Goal: Task Accomplishment & Management: Use online tool/utility

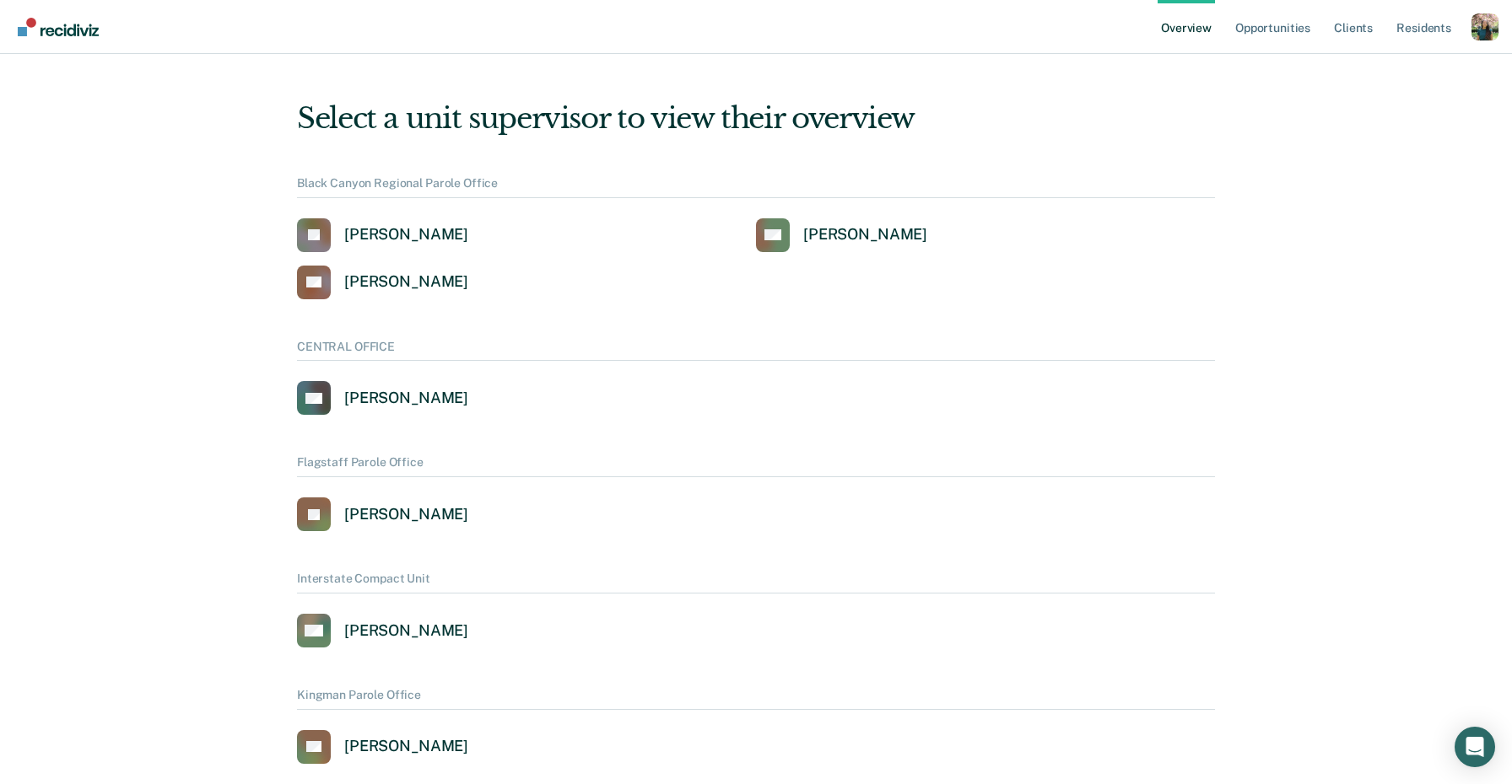
click at [1481, 29] on div "Profile dropdown button" at bounding box center [1485, 27] width 27 height 27
click at [1382, 86] on button "Profile" at bounding box center [1417, 78] width 163 height 27
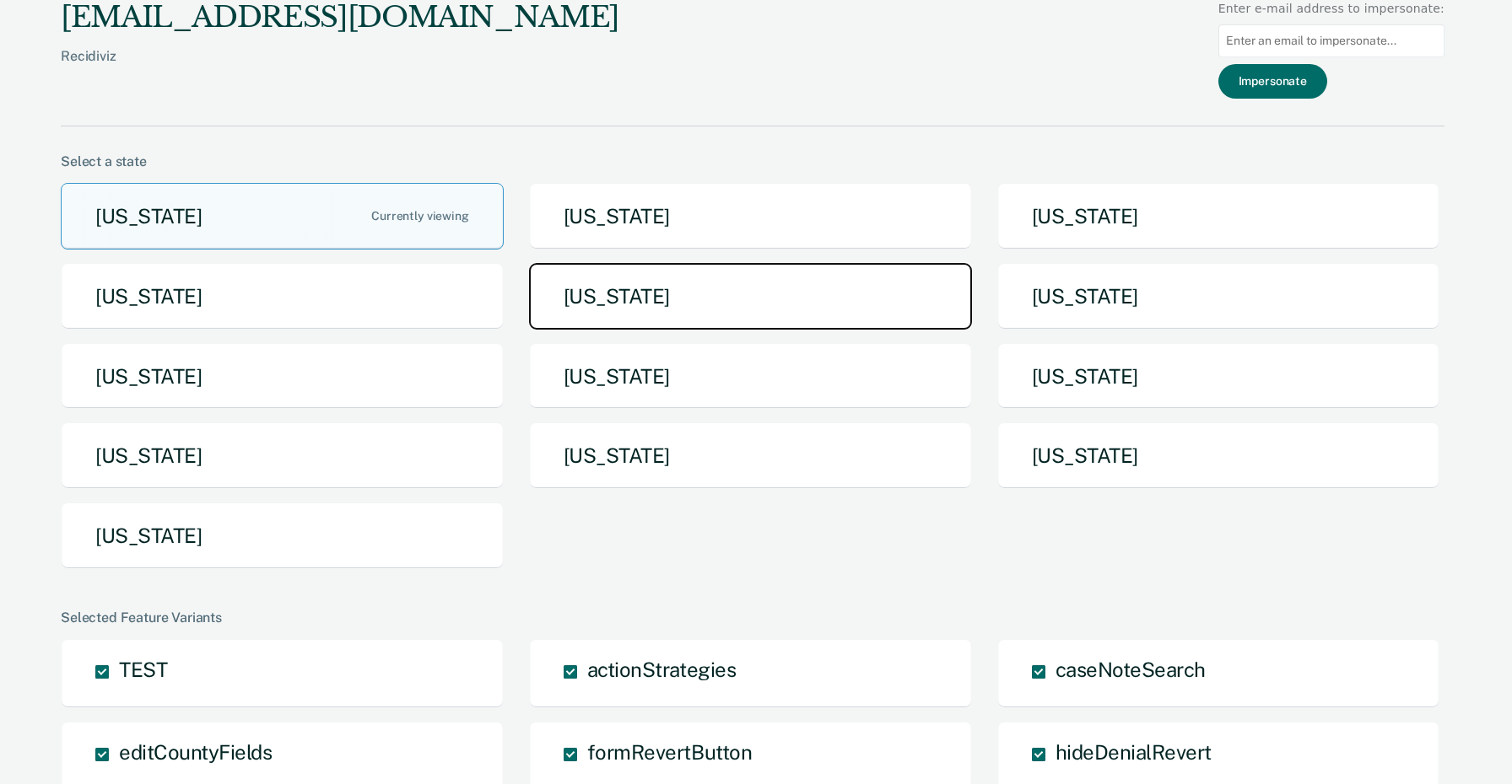
click at [748, 294] on button "Iowa" at bounding box center [750, 296] width 443 height 67
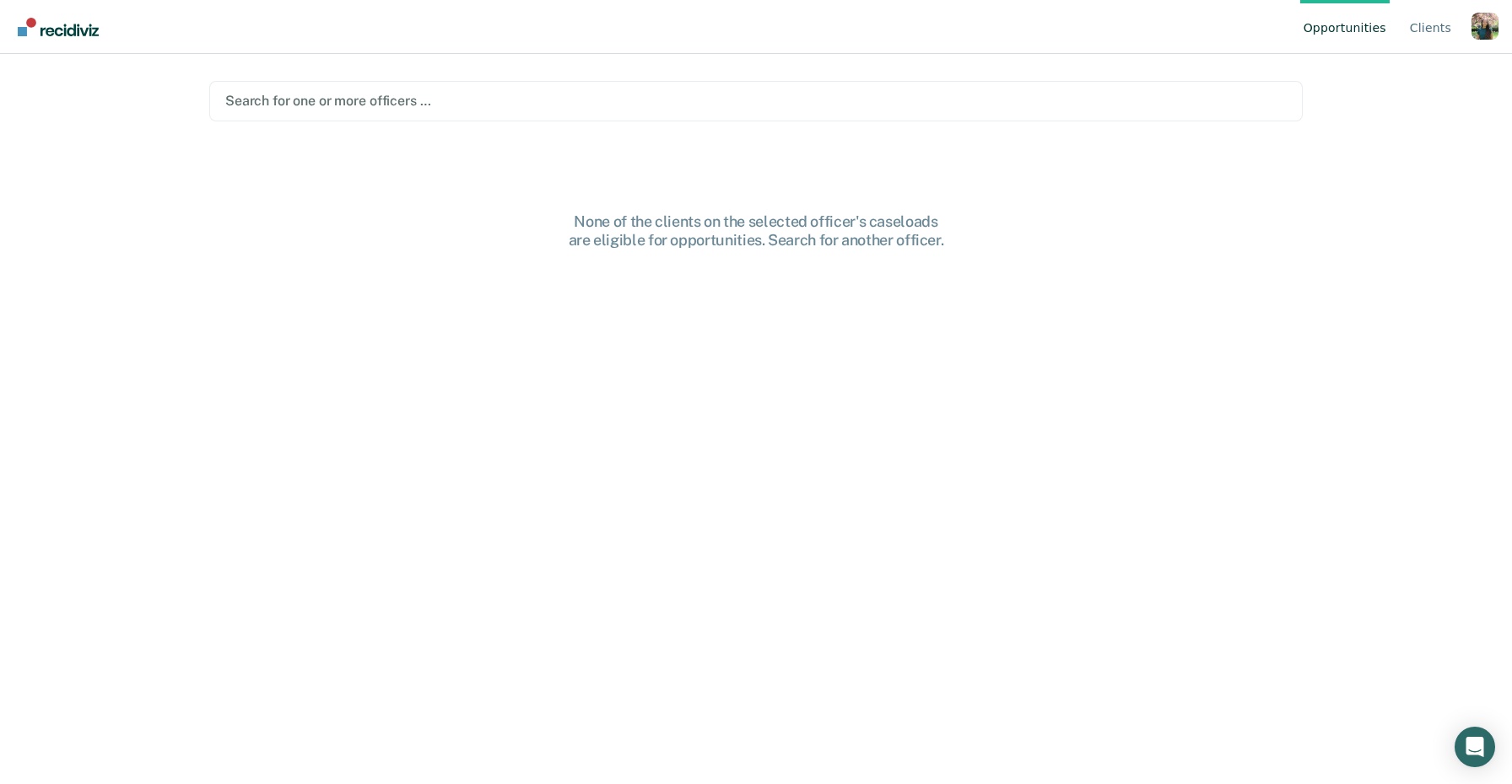
click at [651, 89] on div "Search for one or more officers …" at bounding box center [756, 100] width 1065 height 23
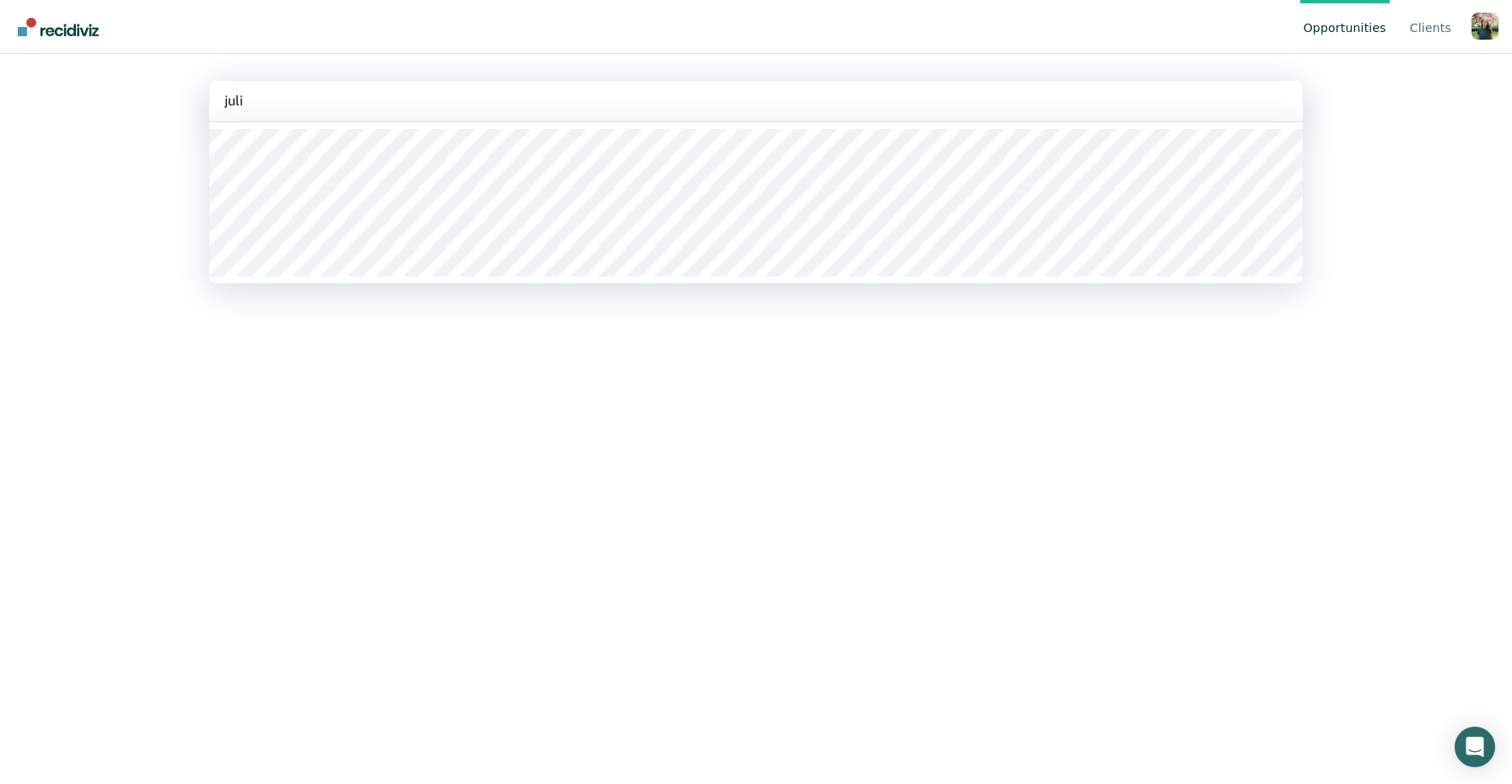
type input "julie"
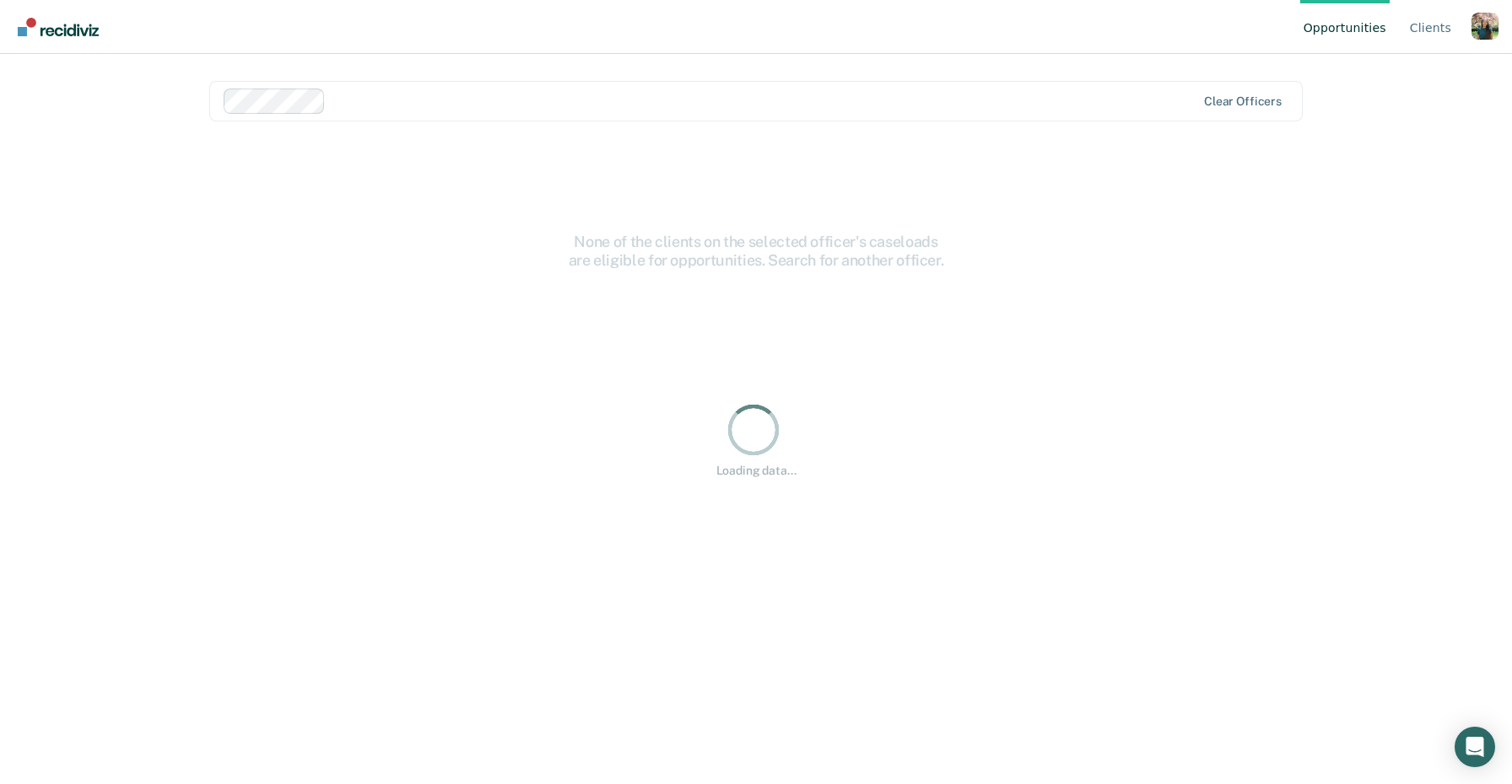
click at [142, 283] on div "Opportunities Client s Profile How it works Log Out option Julie Cullen, select…" at bounding box center [756, 392] width 1512 height 784
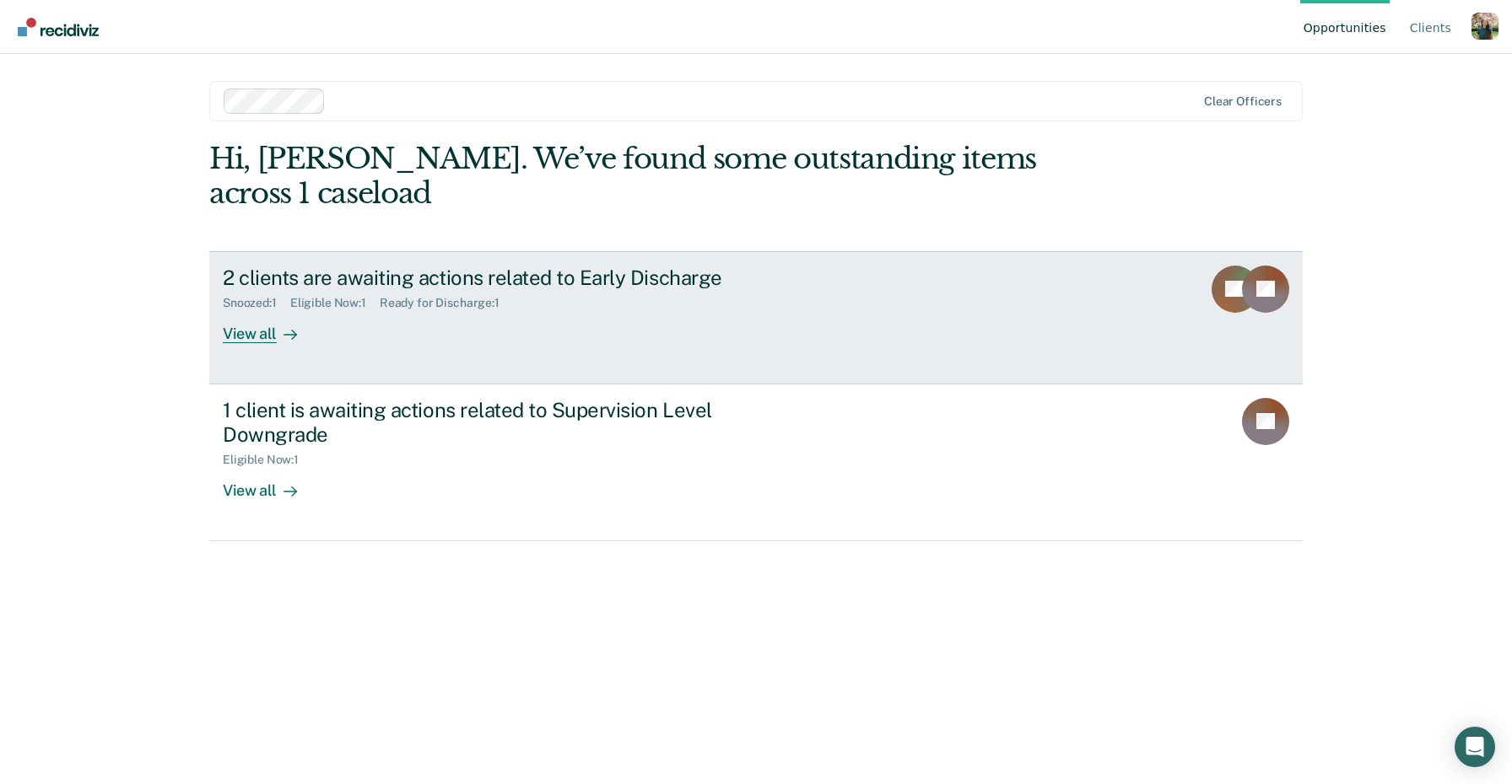
click at [582, 297] on div "2 clients are awaiting actions related to Early Discharge Snoozed : 1 Eligible …" at bounding box center [539, 304] width 633 height 78
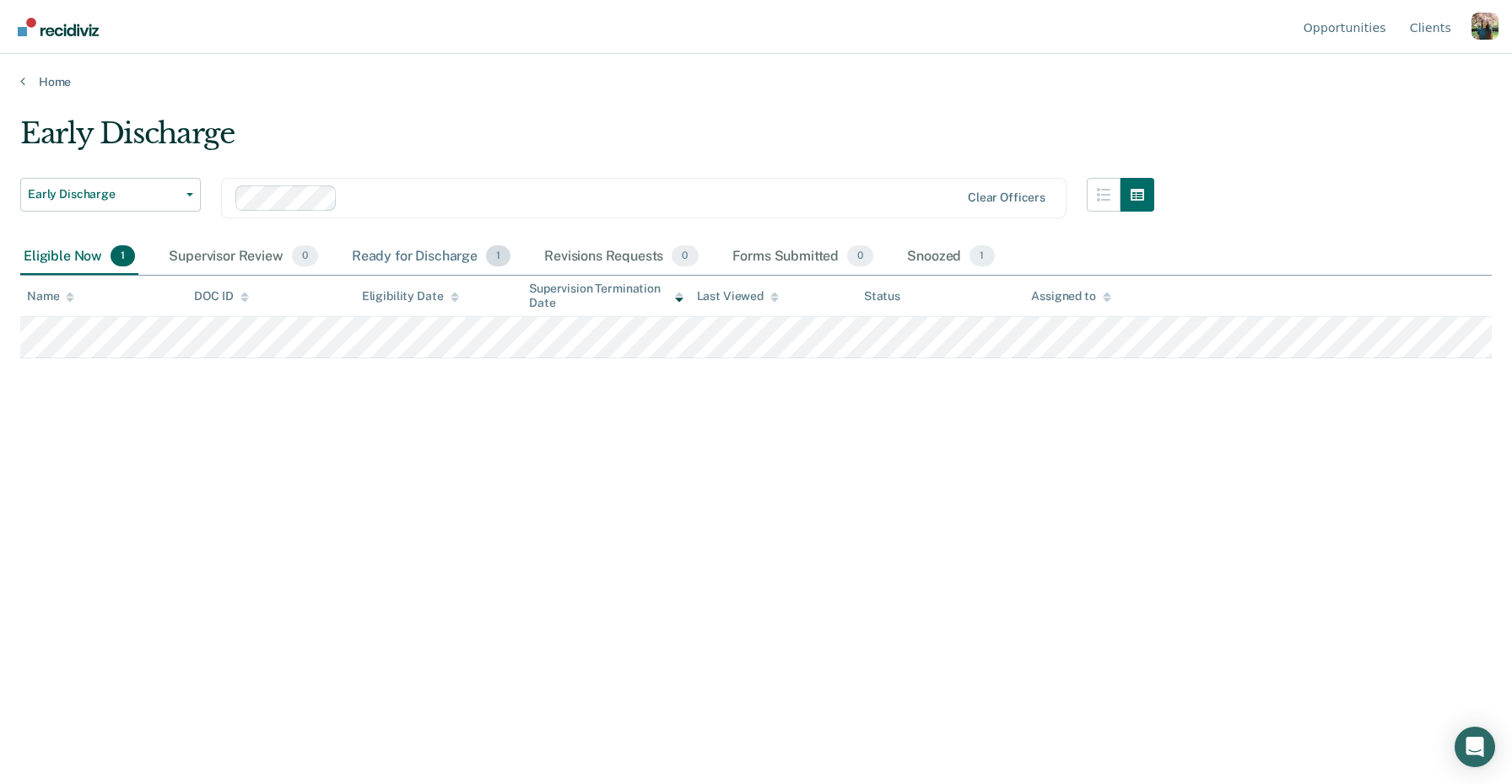
click at [439, 249] on div "Ready for Discharge 1" at bounding box center [431, 258] width 165 height 37
click at [955, 249] on div "Snoozed 1" at bounding box center [951, 258] width 93 height 37
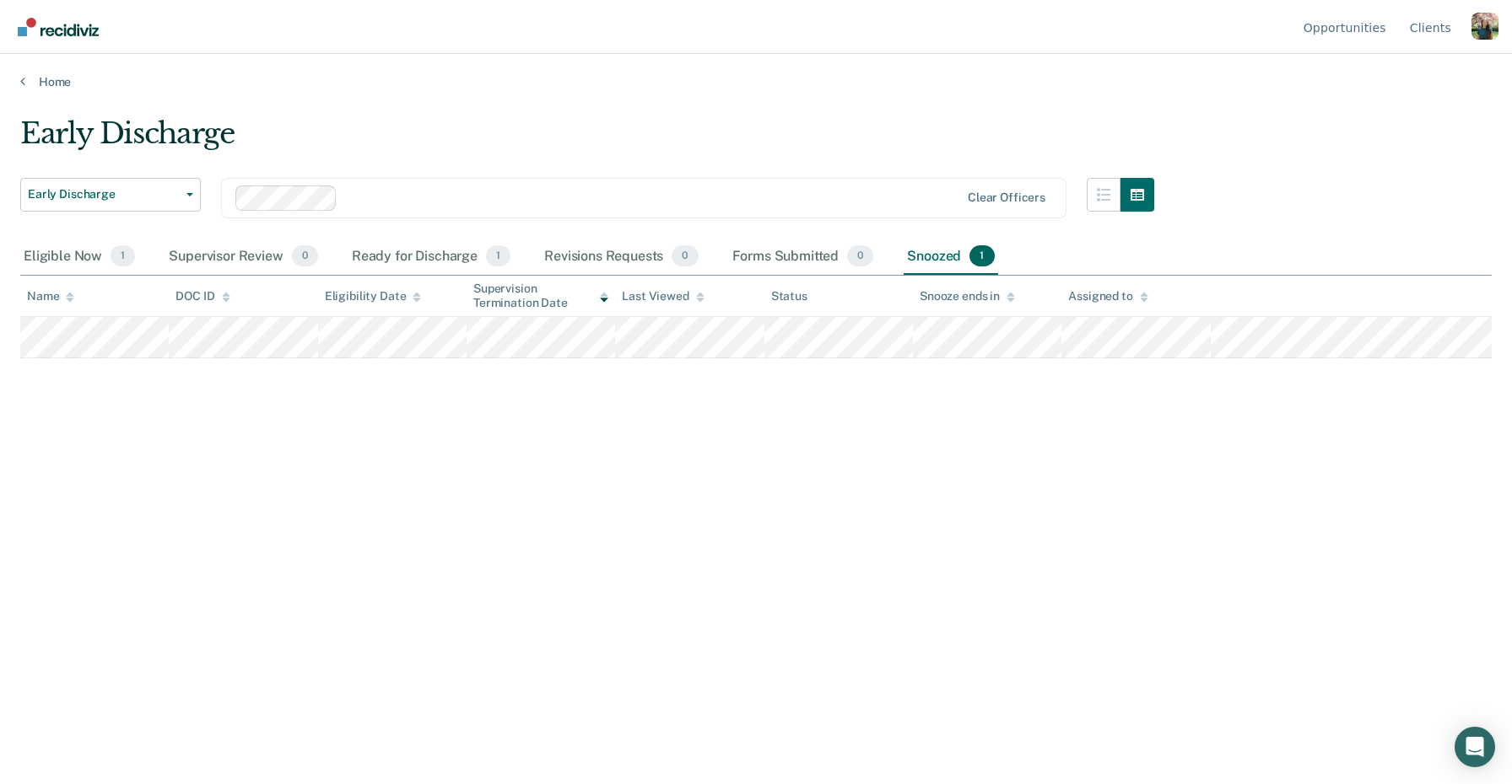
click at [1485, 35] on div "Profile dropdown button" at bounding box center [1485, 26] width 27 height 27
click at [1390, 77] on link "Profile" at bounding box center [1417, 79] width 109 height 14
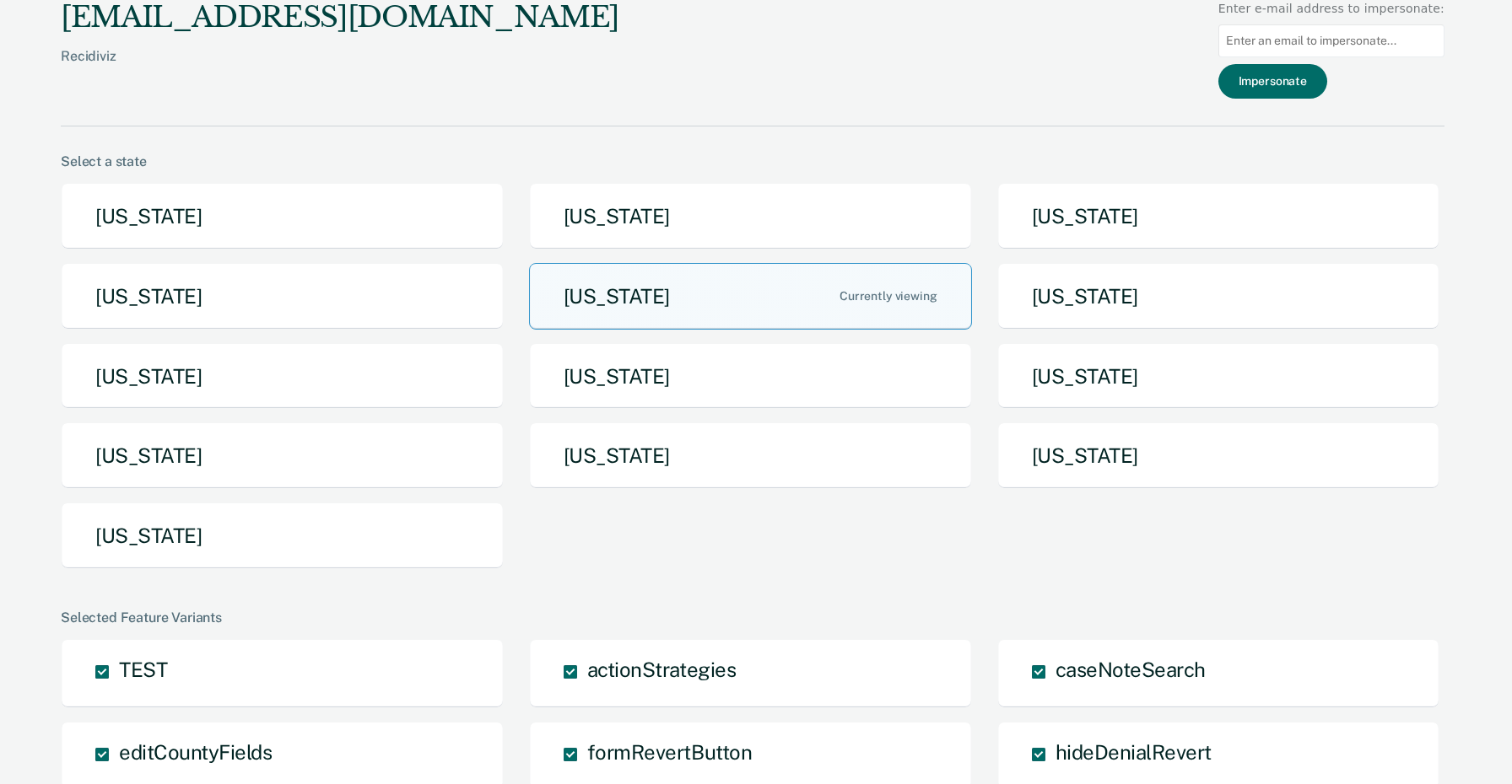
click at [1310, 35] on input "Main chart and filter content" at bounding box center [1331, 41] width 226 height 33
paste input "Julie.Cullen@iowa.gov"
type input "Julie.Cullen@iowa.gov"
click at [1308, 92] on button "Impersonate" at bounding box center [1273, 81] width 109 height 35
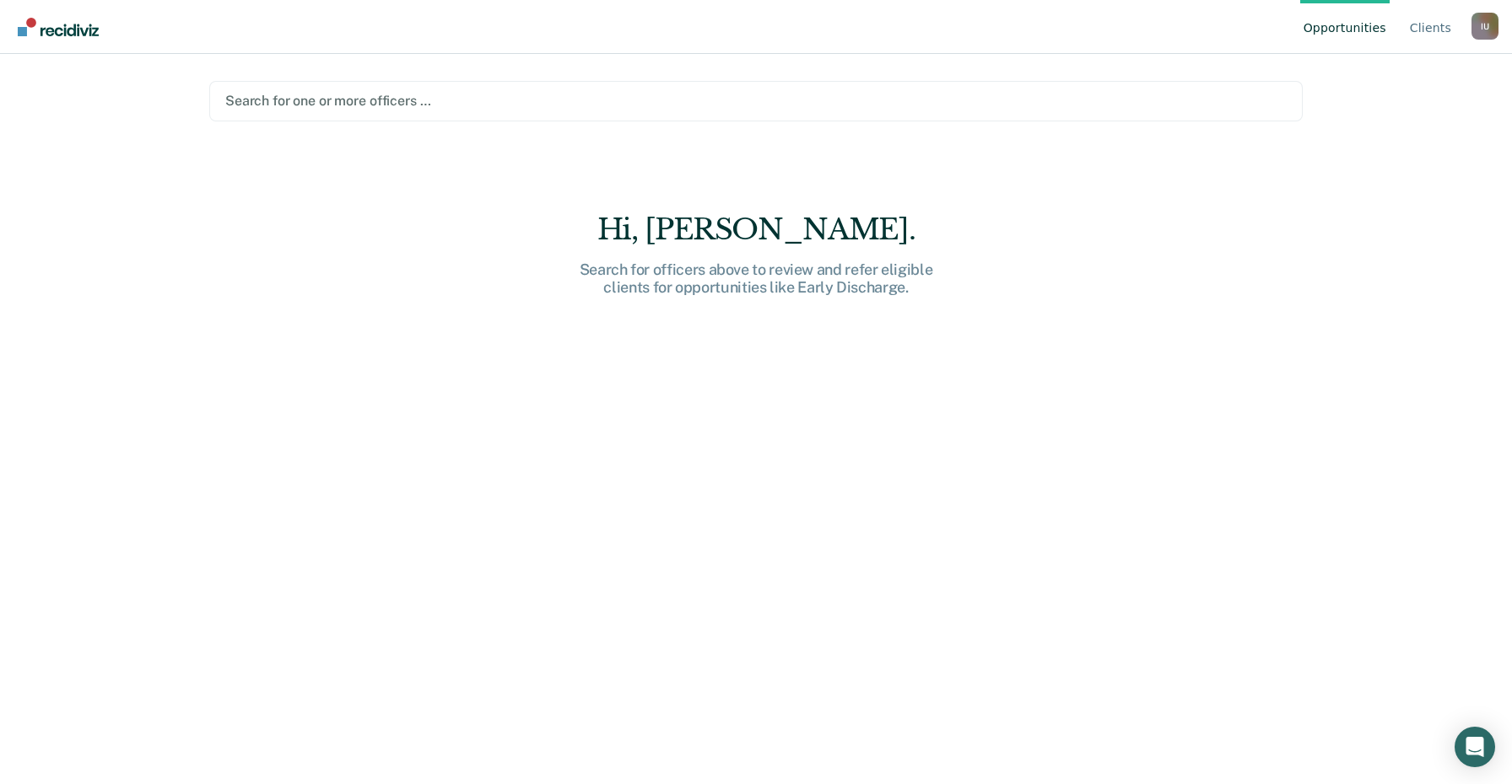
click at [645, 286] on div "Search for officers above to review and refer eligible clients for opportunitie…" at bounding box center [756, 278] width 540 height 36
click at [471, 109] on div at bounding box center [756, 100] width 1062 height 19
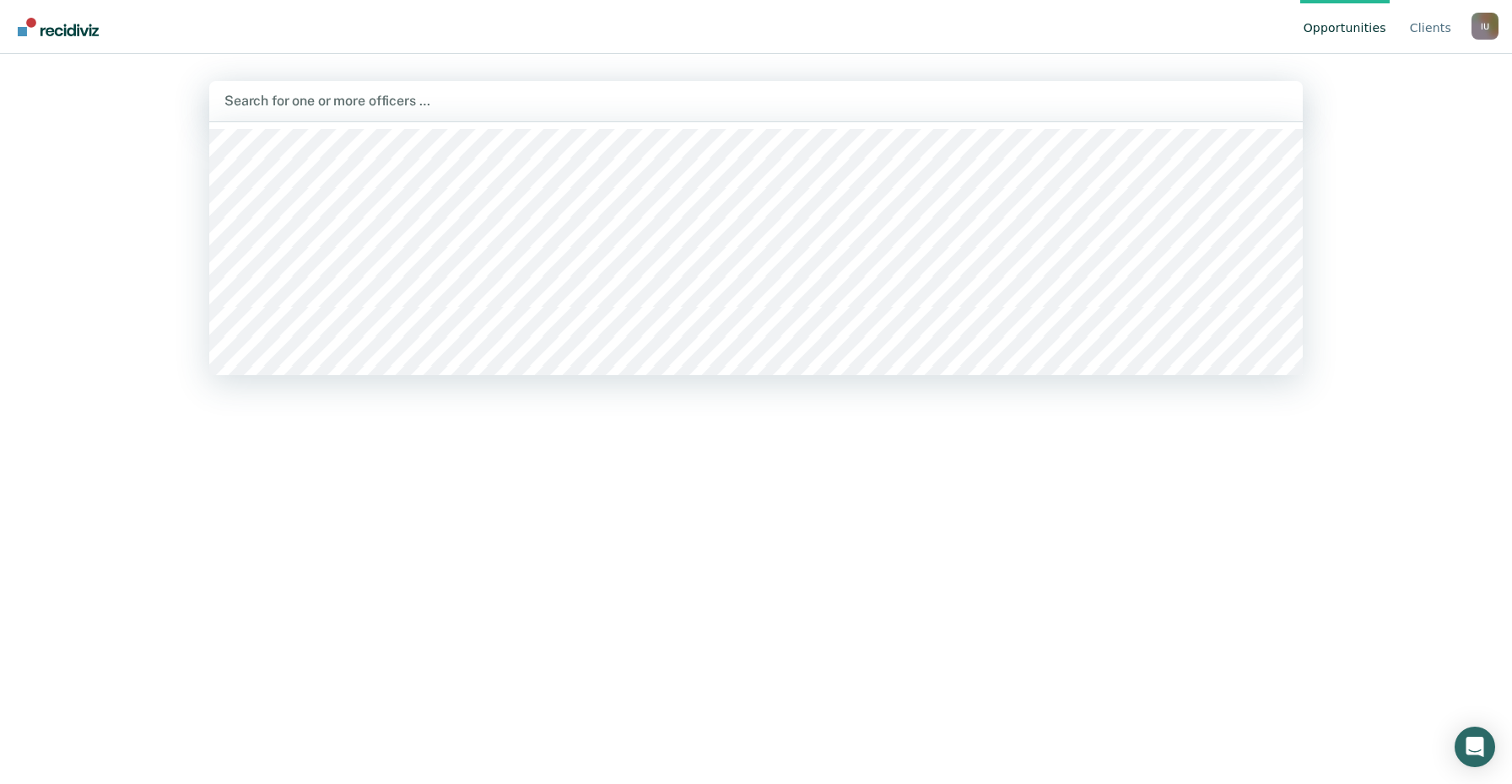
click at [1492, 25] on div "I U" at bounding box center [1485, 26] width 27 height 27
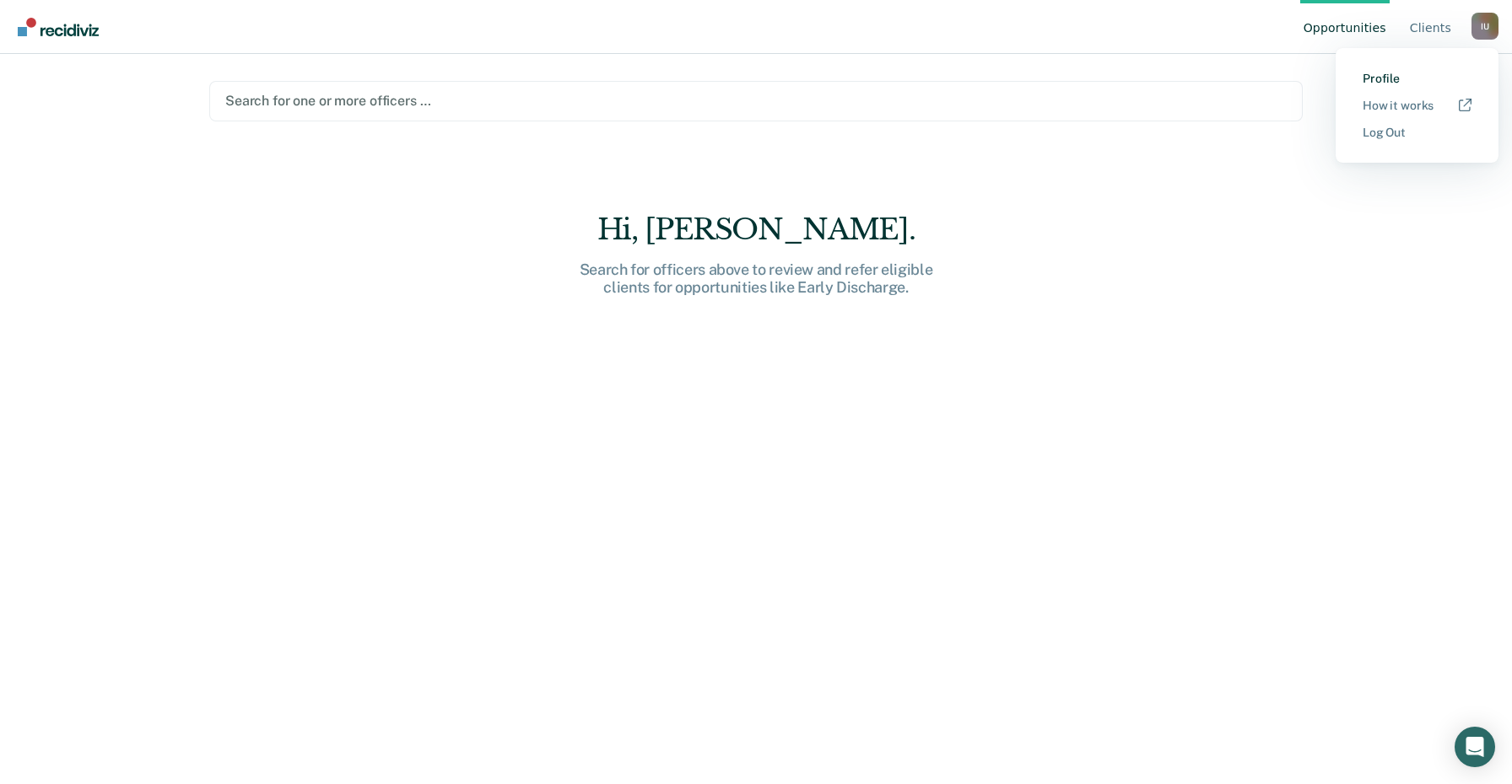
click at [1383, 79] on link "Profile" at bounding box center [1417, 79] width 109 height 14
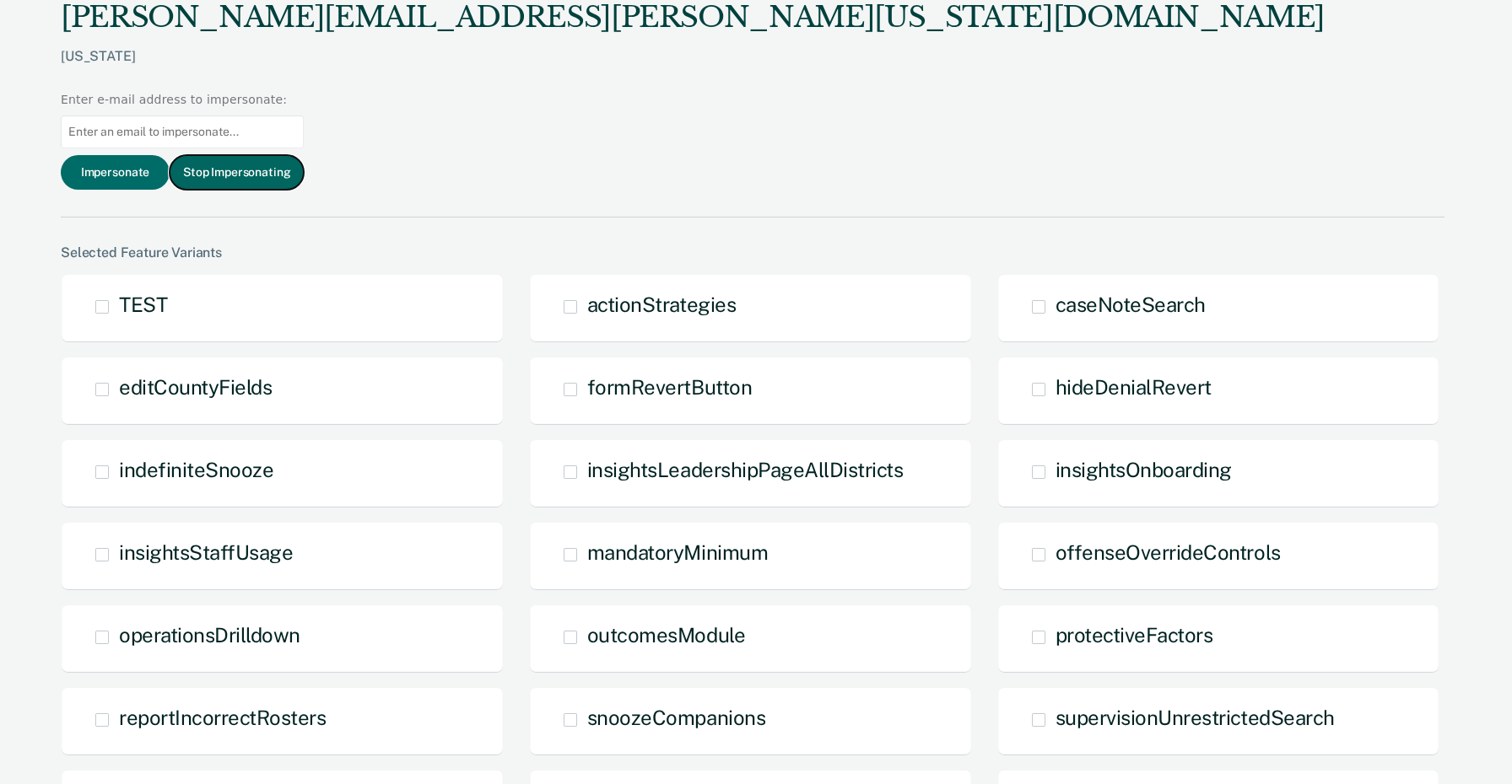
click at [304, 155] on button "Stop Impersonating" at bounding box center [237, 172] width 134 height 35
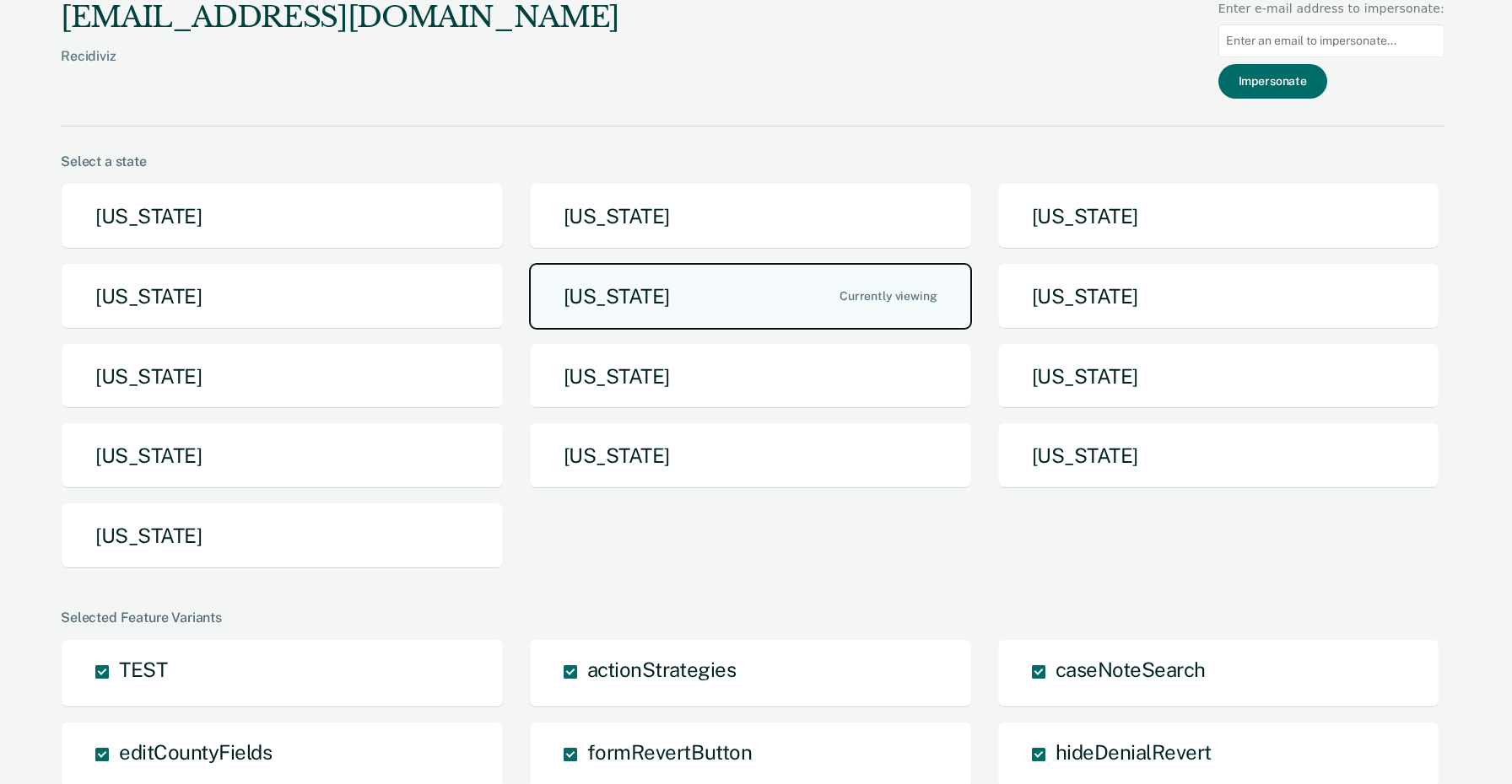
click at [631, 301] on button "Iowa" at bounding box center [750, 296] width 443 height 67
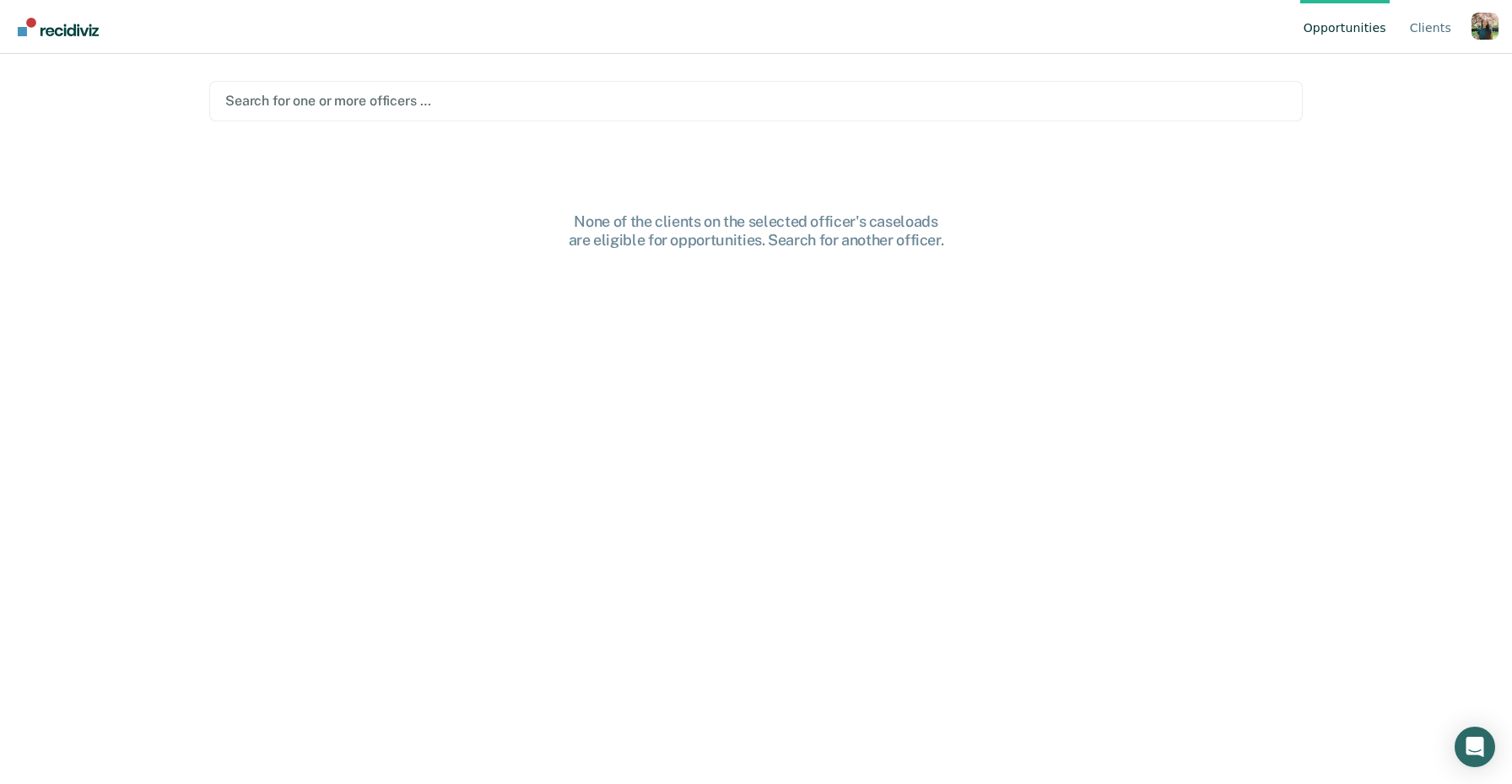
click at [444, 99] on div at bounding box center [756, 100] width 1062 height 19
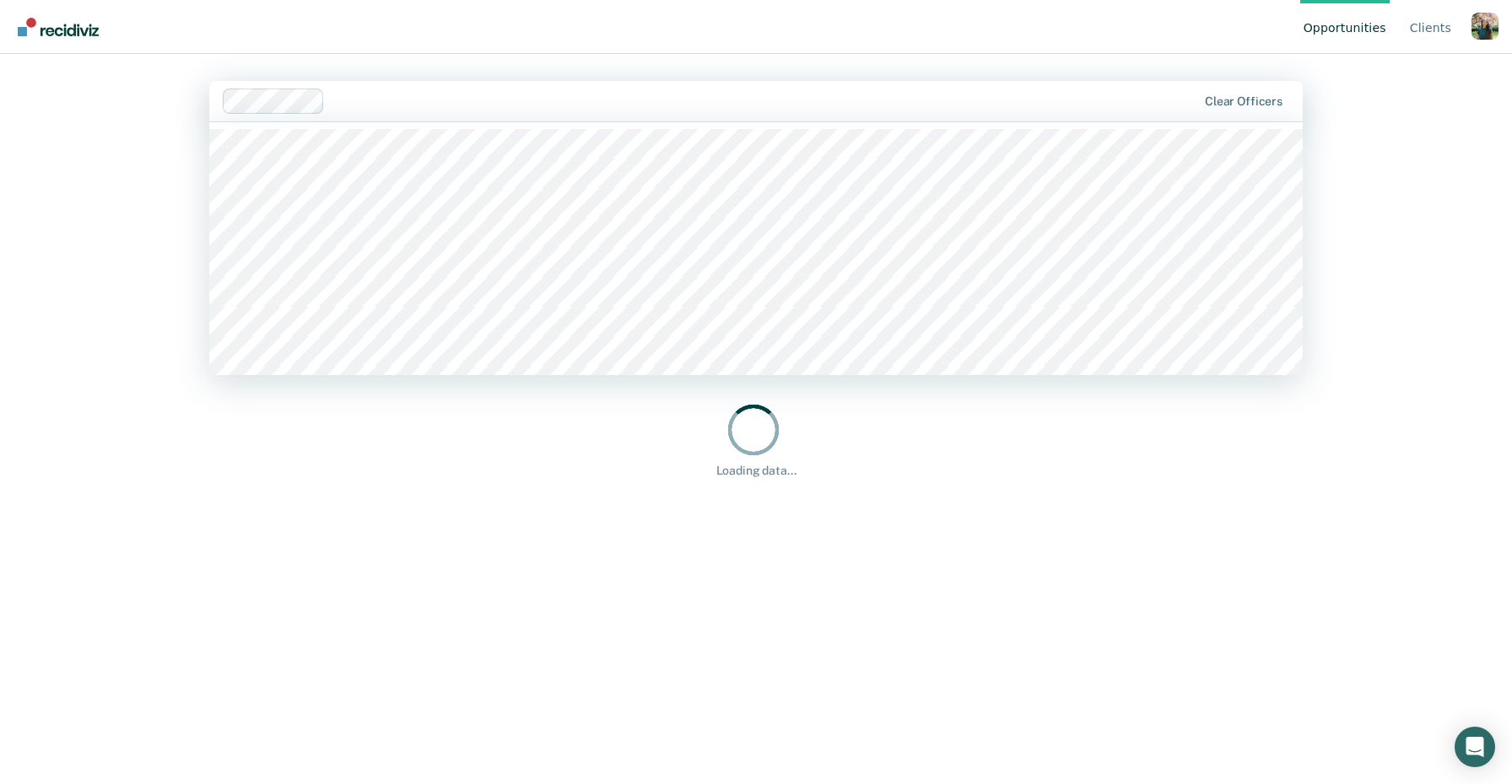
paste input "Julie Cullen"
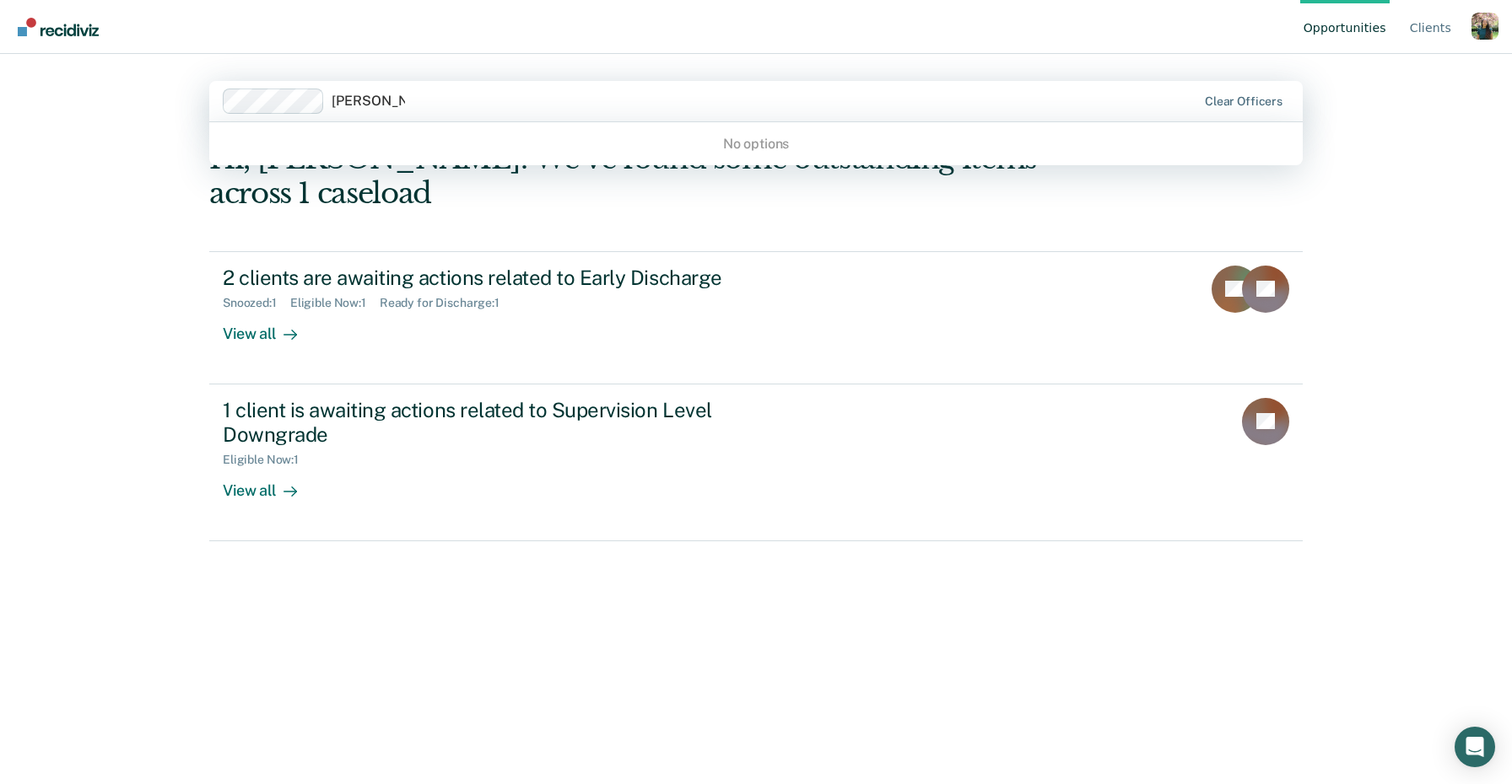
click at [381, 97] on input "Julie Cullen" at bounding box center [368, 100] width 74 height 16
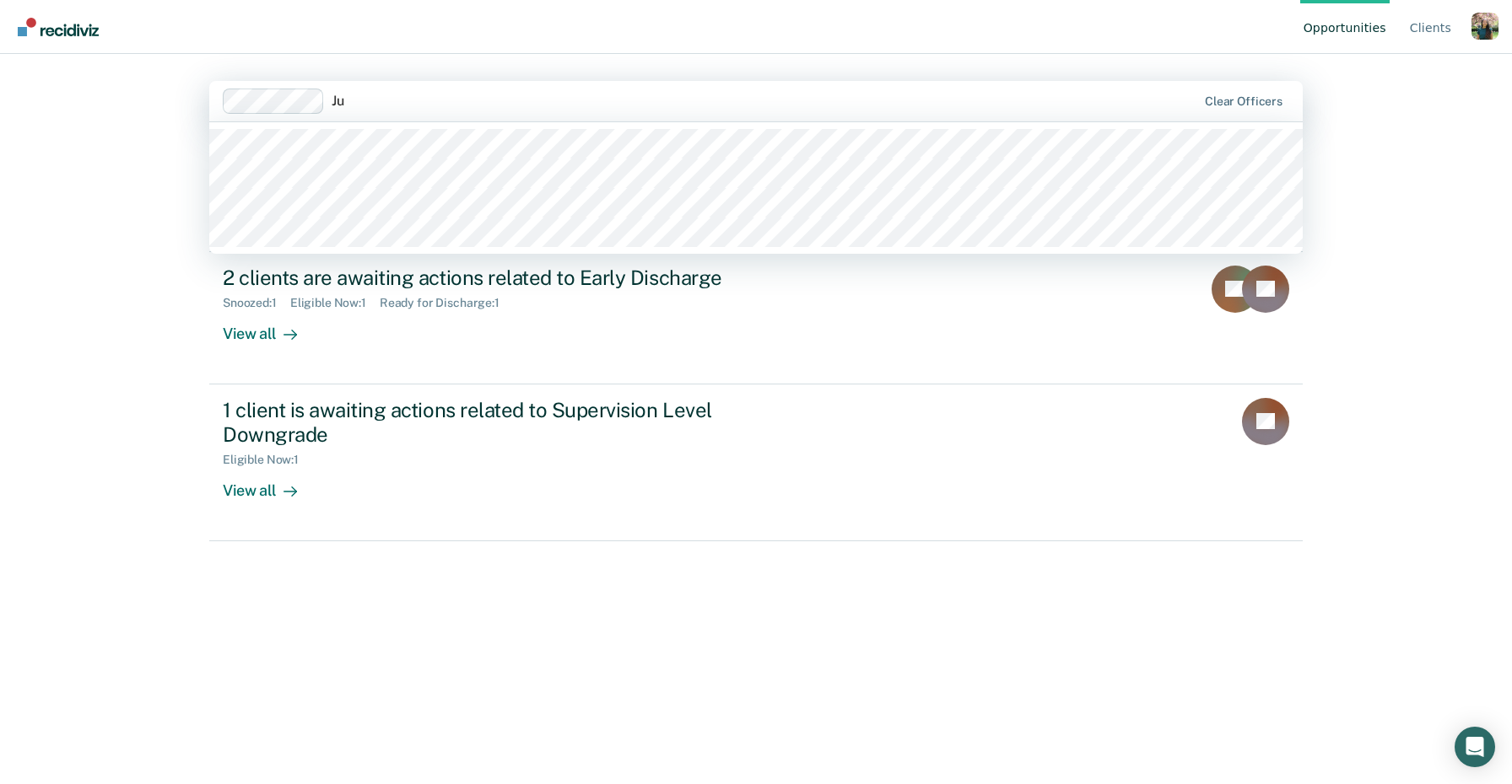
type input "J"
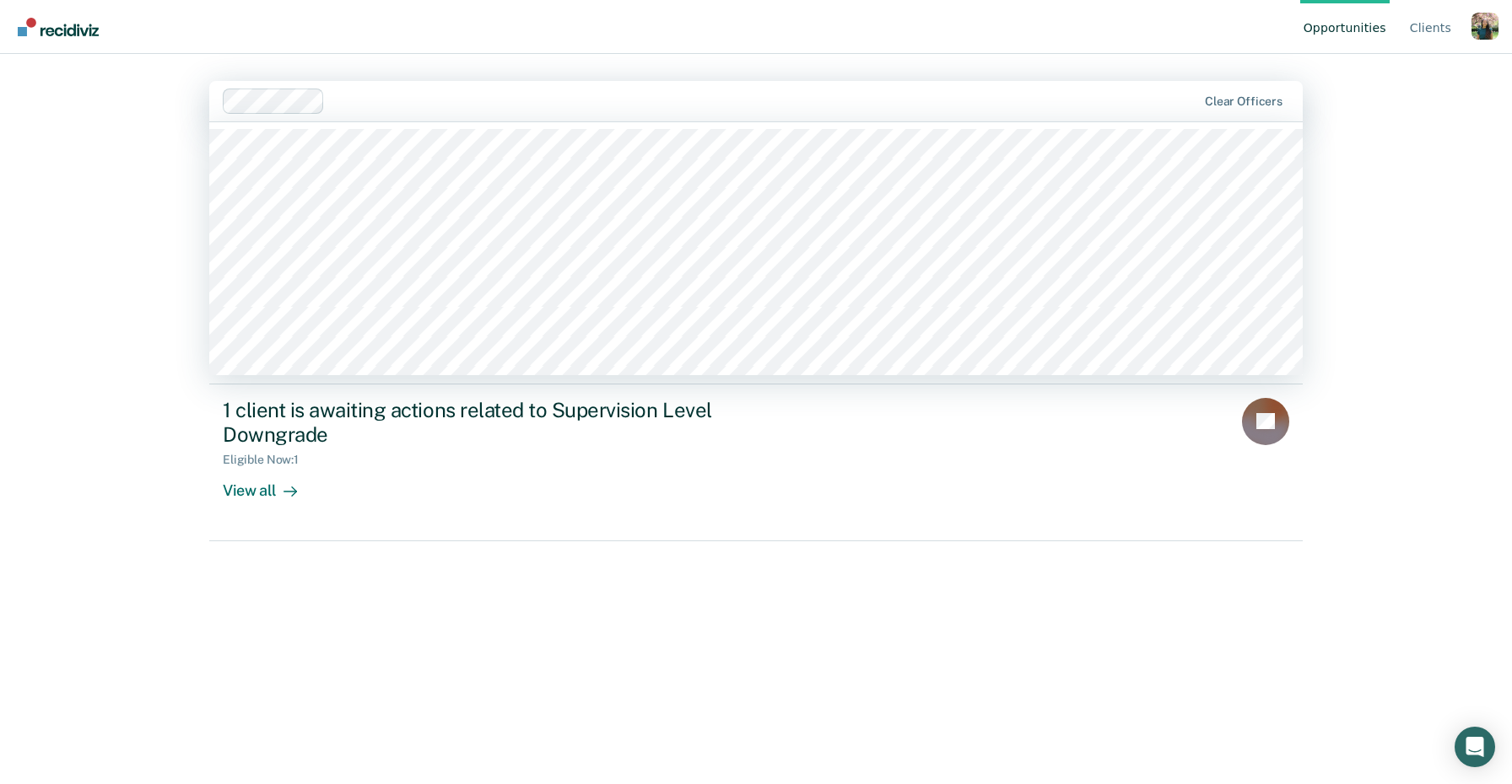
click at [68, 261] on div "Opportunities Client s Profile How it works Log Out Lucas Aldrich, 5 of 513. 51…" at bounding box center [756, 392] width 1512 height 784
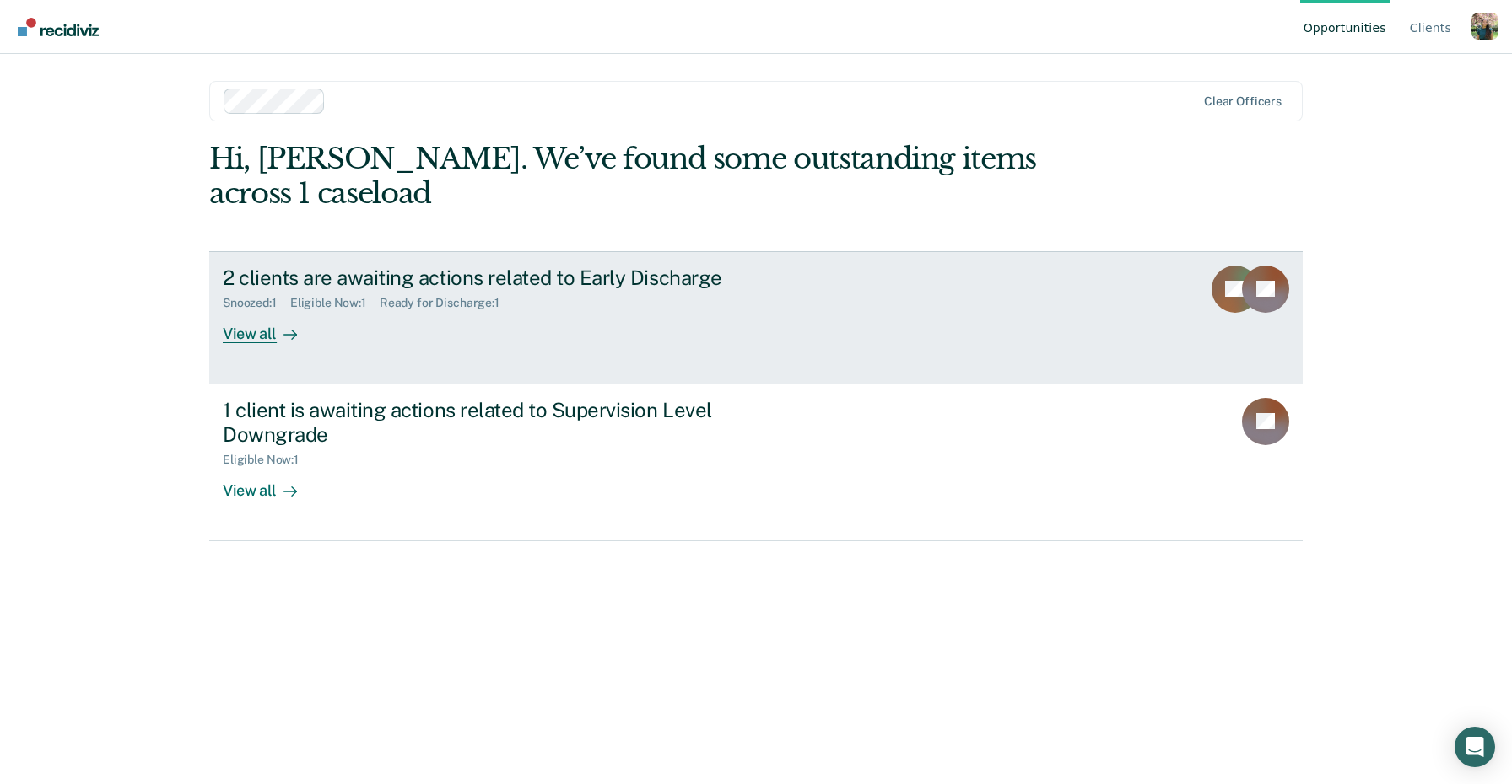
click at [463, 305] on div "2 clients are awaiting actions related to Early Discharge Snoozed : 1 Eligible …" at bounding box center [539, 304] width 633 height 78
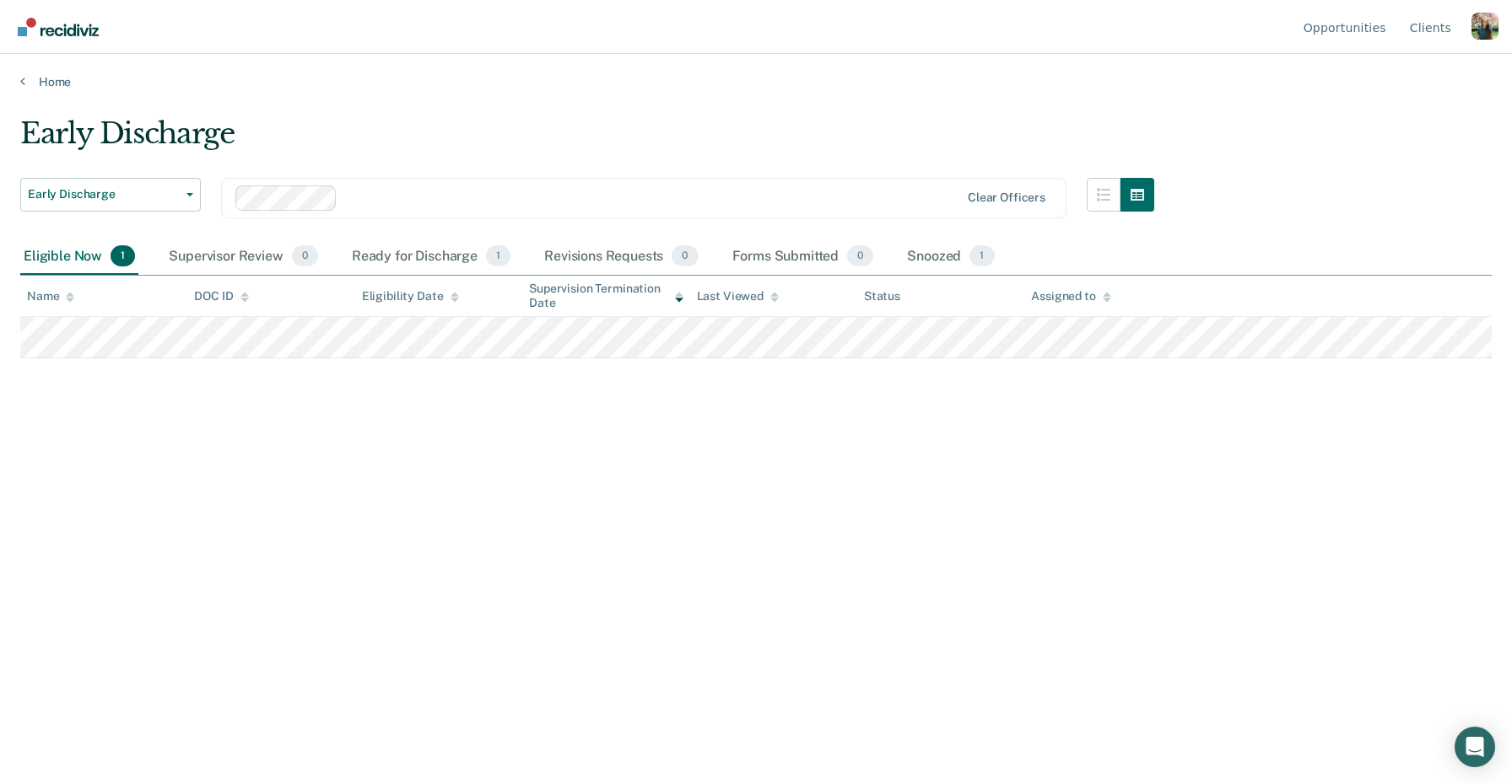
click at [556, 119] on div "Early Discharge" at bounding box center [587, 140] width 1134 height 48
click at [1481, 23] on div "Profile dropdown button" at bounding box center [1485, 26] width 27 height 27
click at [1392, 75] on link "Profile" at bounding box center [1417, 79] width 109 height 14
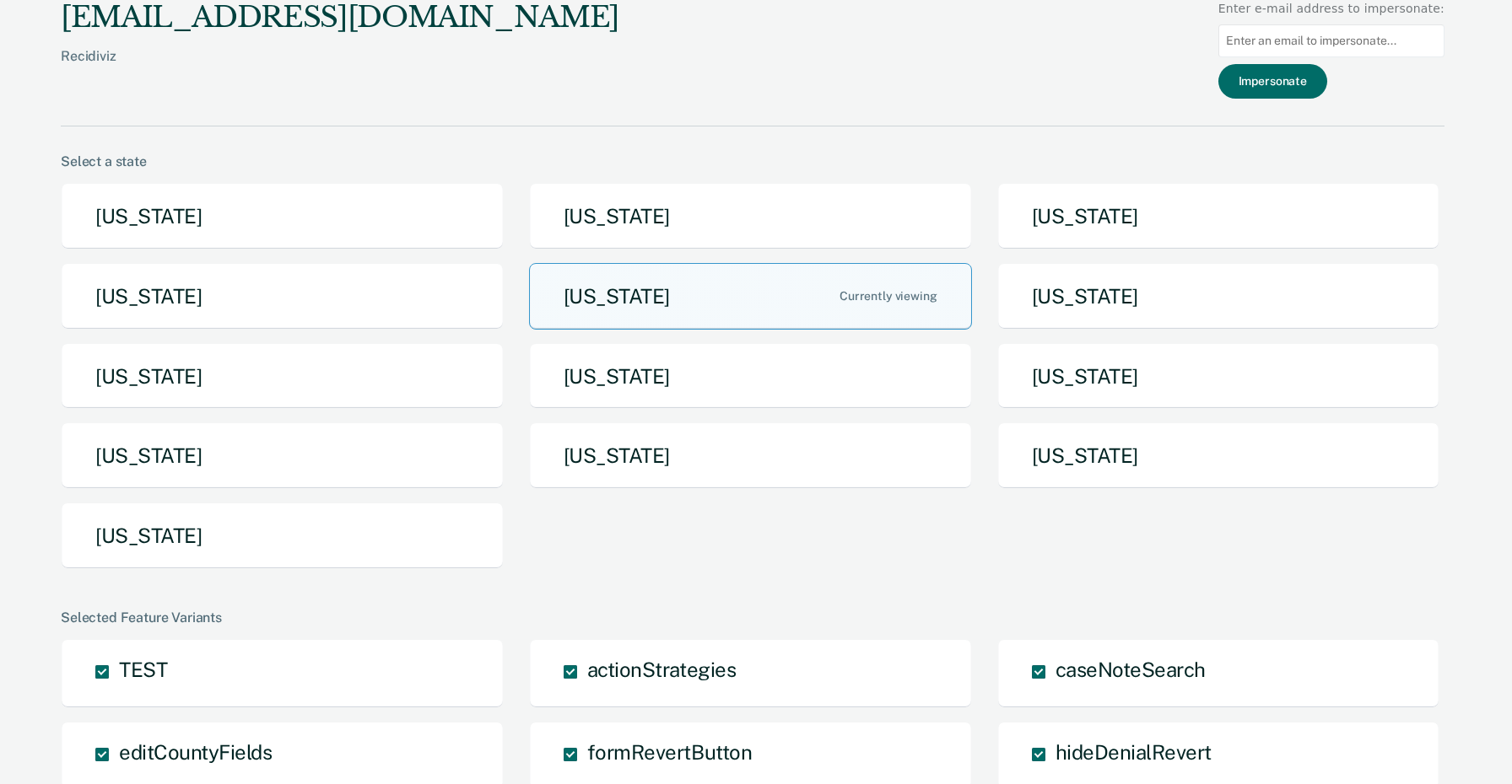
click at [1352, 48] on input "Main chart and filter content" at bounding box center [1331, 41] width 226 height 33
paste input "Julie.Cullen@iowa.gov"
type input "Julie.Cullen@iowa.gov"
click at [1304, 81] on button "Impersonate" at bounding box center [1273, 81] width 109 height 35
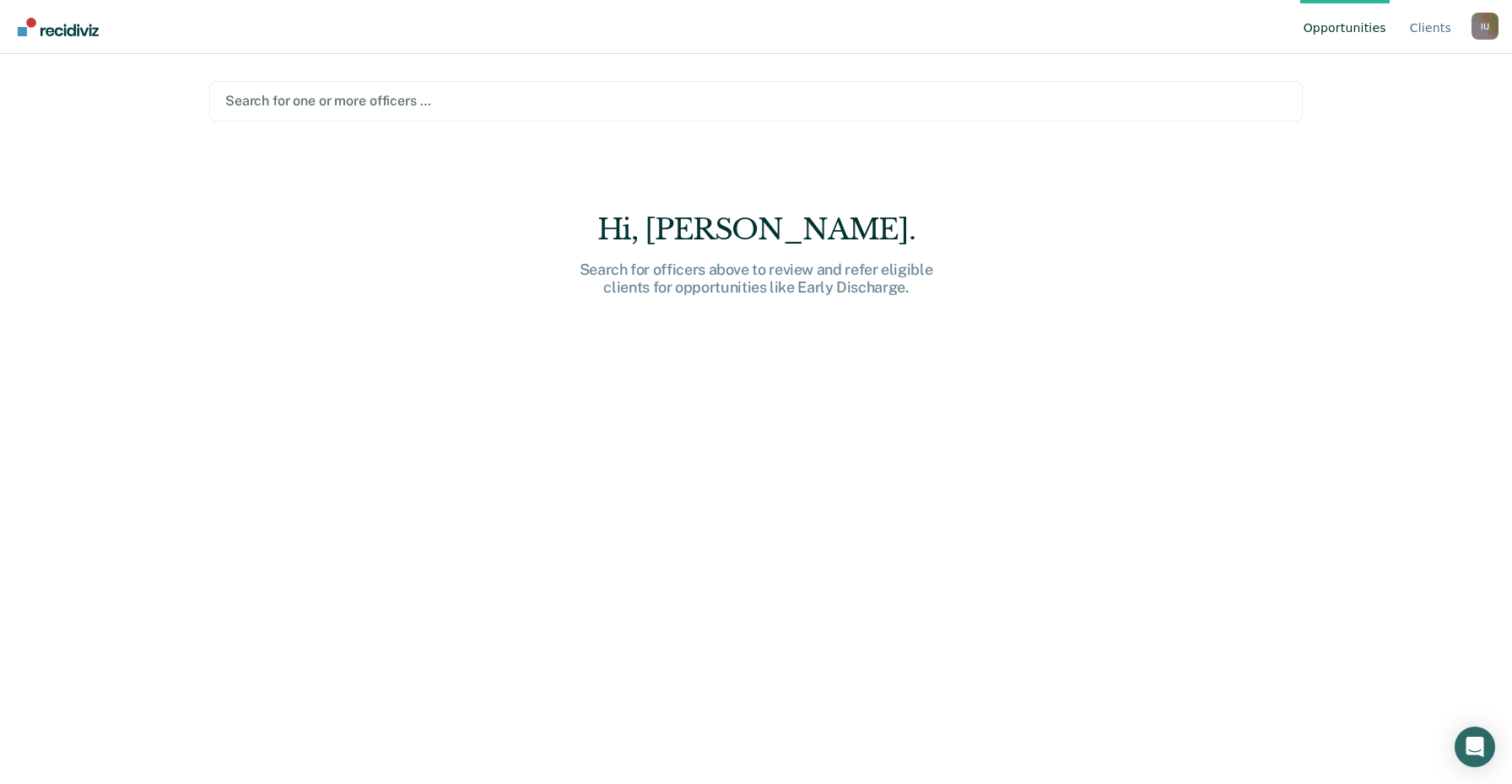
click at [723, 164] on main "Search for one or more officers … Hi, Julie. Search for officers above to revie…" at bounding box center [756, 399] width 1134 height 690
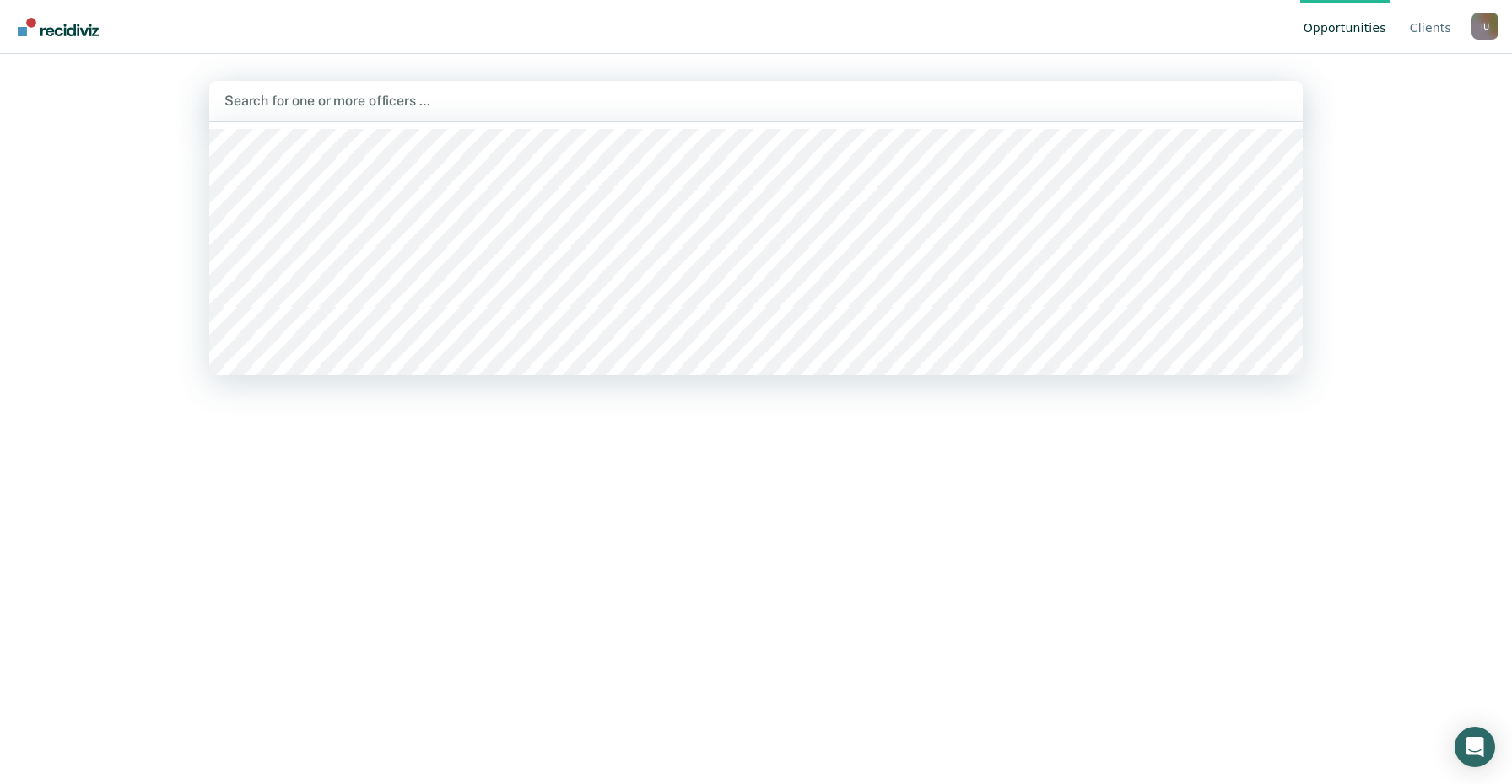
click at [307, 99] on div at bounding box center [756, 100] width 1063 height 19
click at [140, 184] on div "Opportunities Client s Impersonated User I U Profile How it works Log Out Peter…" at bounding box center [756, 392] width 1512 height 784
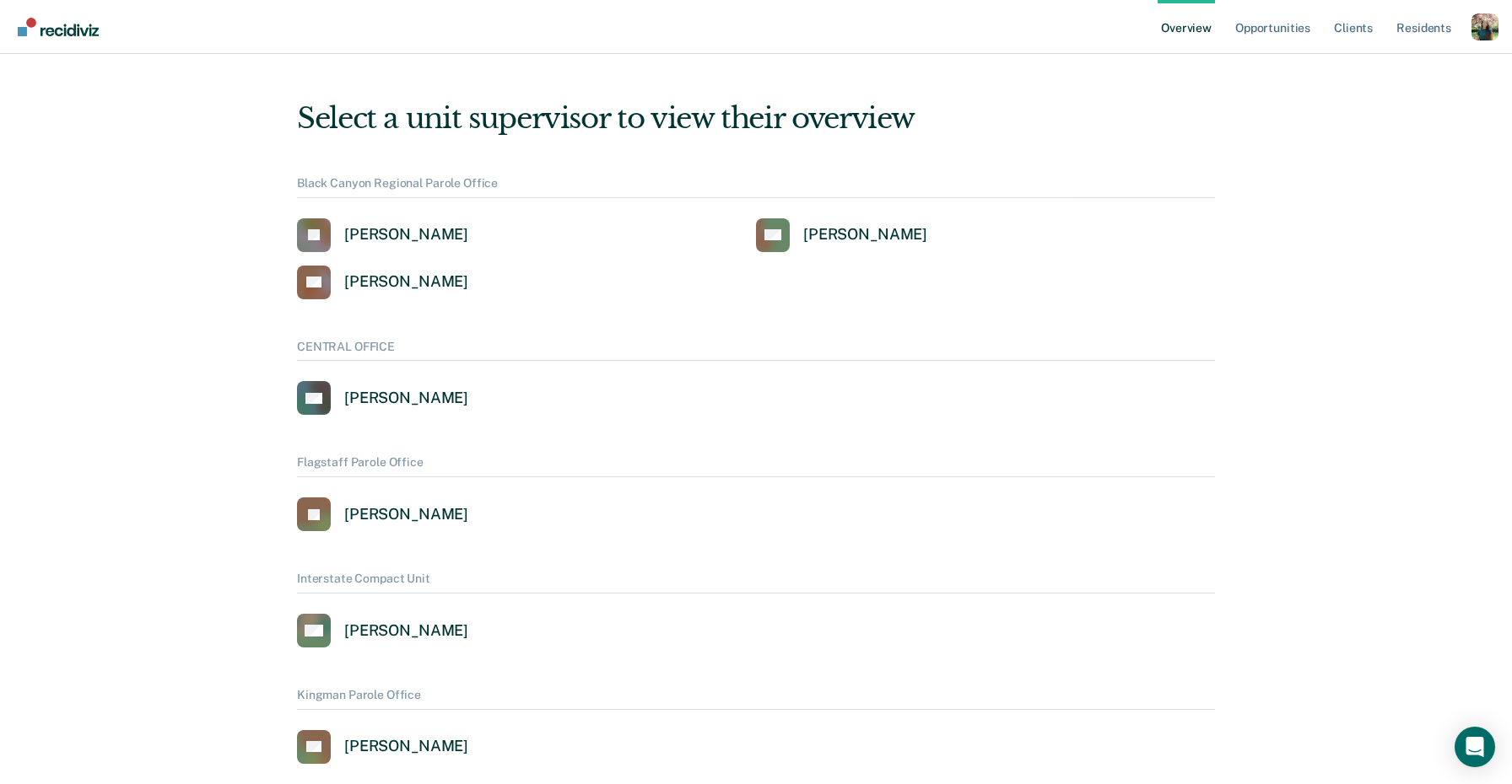
click at [1474, 34] on div "Profile dropdown button" at bounding box center [1485, 27] width 27 height 27
click at [1371, 70] on link "Profile" at bounding box center [1417, 68] width 136 height 14
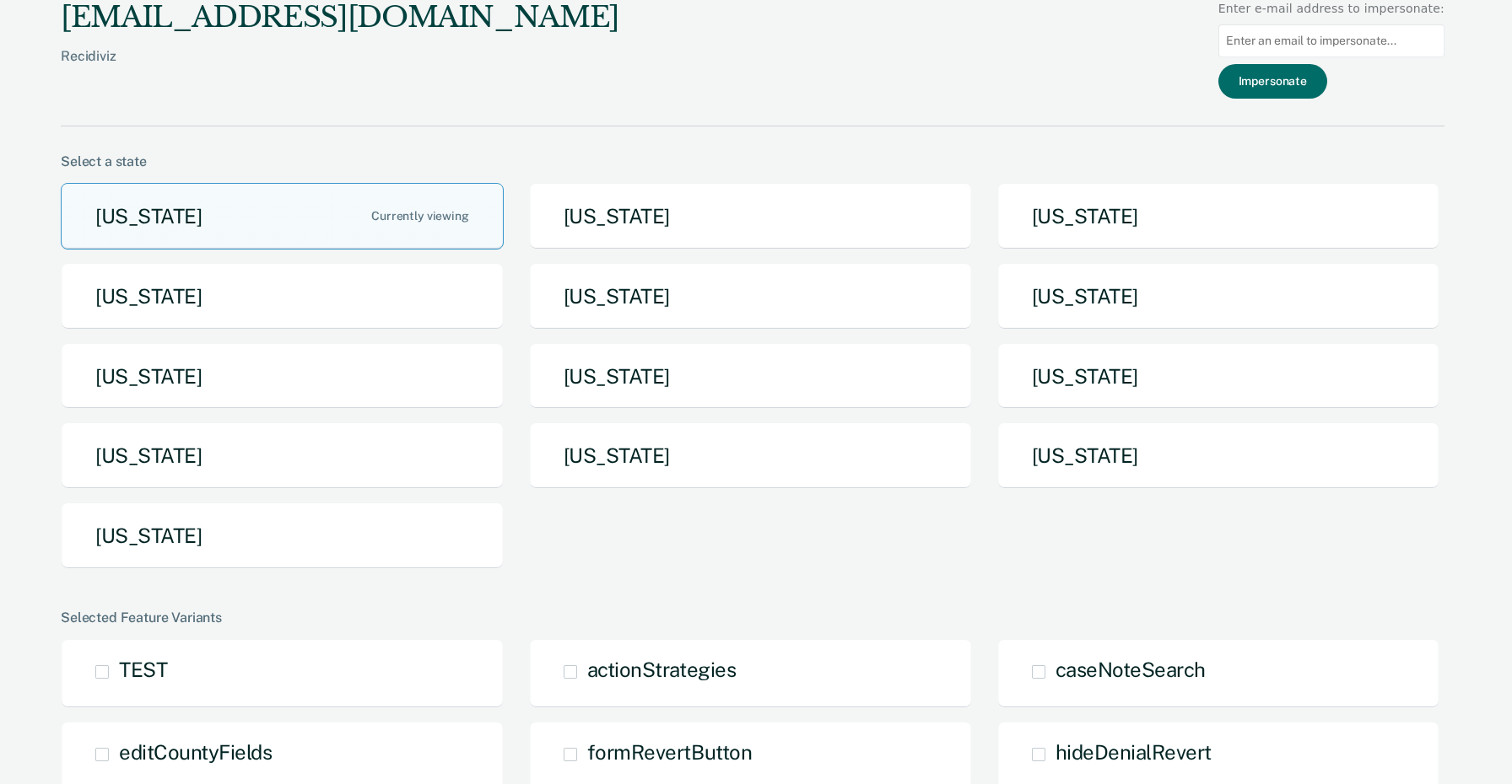
click at [1299, 42] on input at bounding box center [1331, 41] width 226 height 33
paste input "Julie.Cullen@iowa.gov"
type input "Julie.Cullen@iowa.gov"
click at [1299, 75] on button "Impersonate" at bounding box center [1273, 81] width 109 height 35
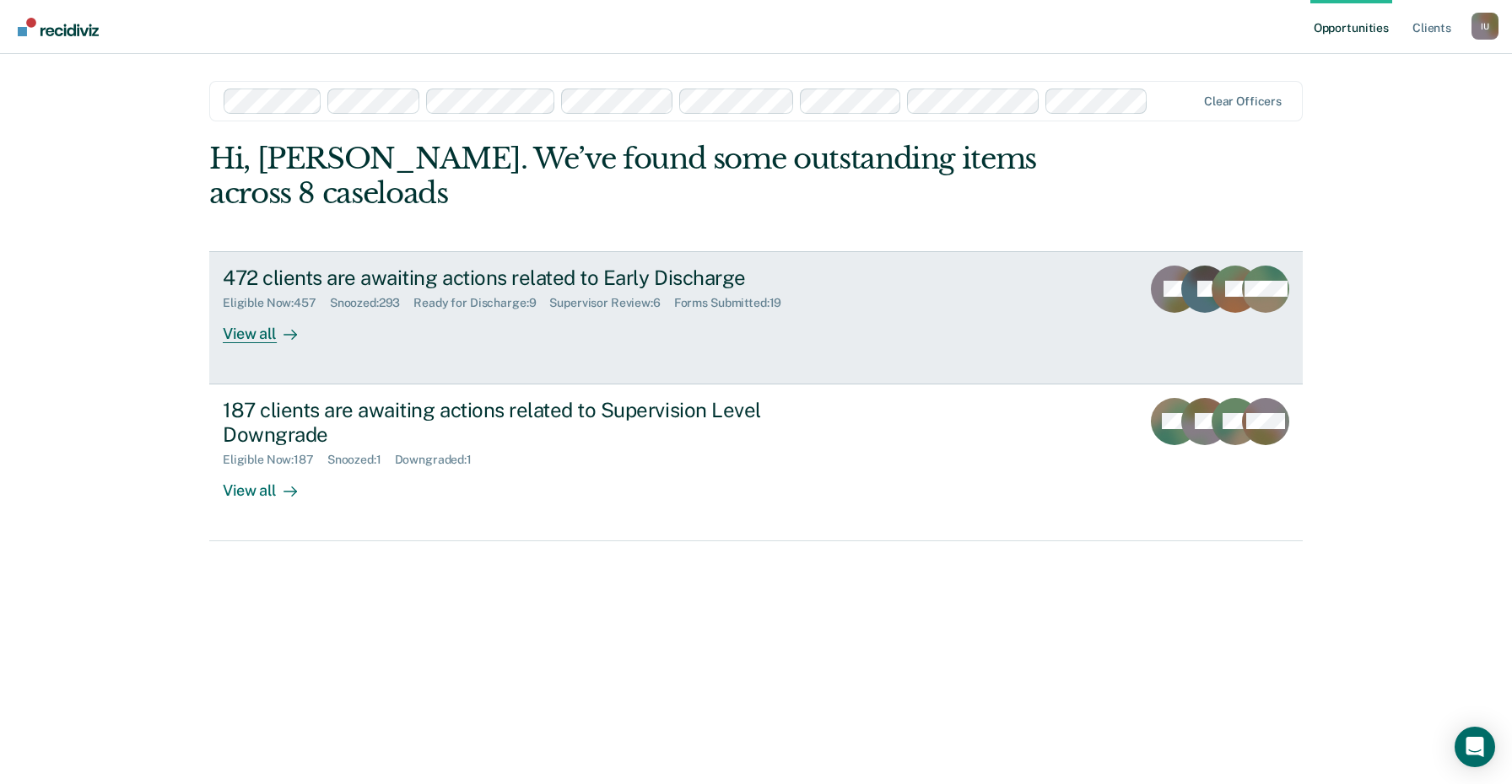
click at [1007, 299] on link "472 clients are awaiting actions related to Early Discharge Eligible Now : 457 …" at bounding box center [756, 317] width 1093 height 133
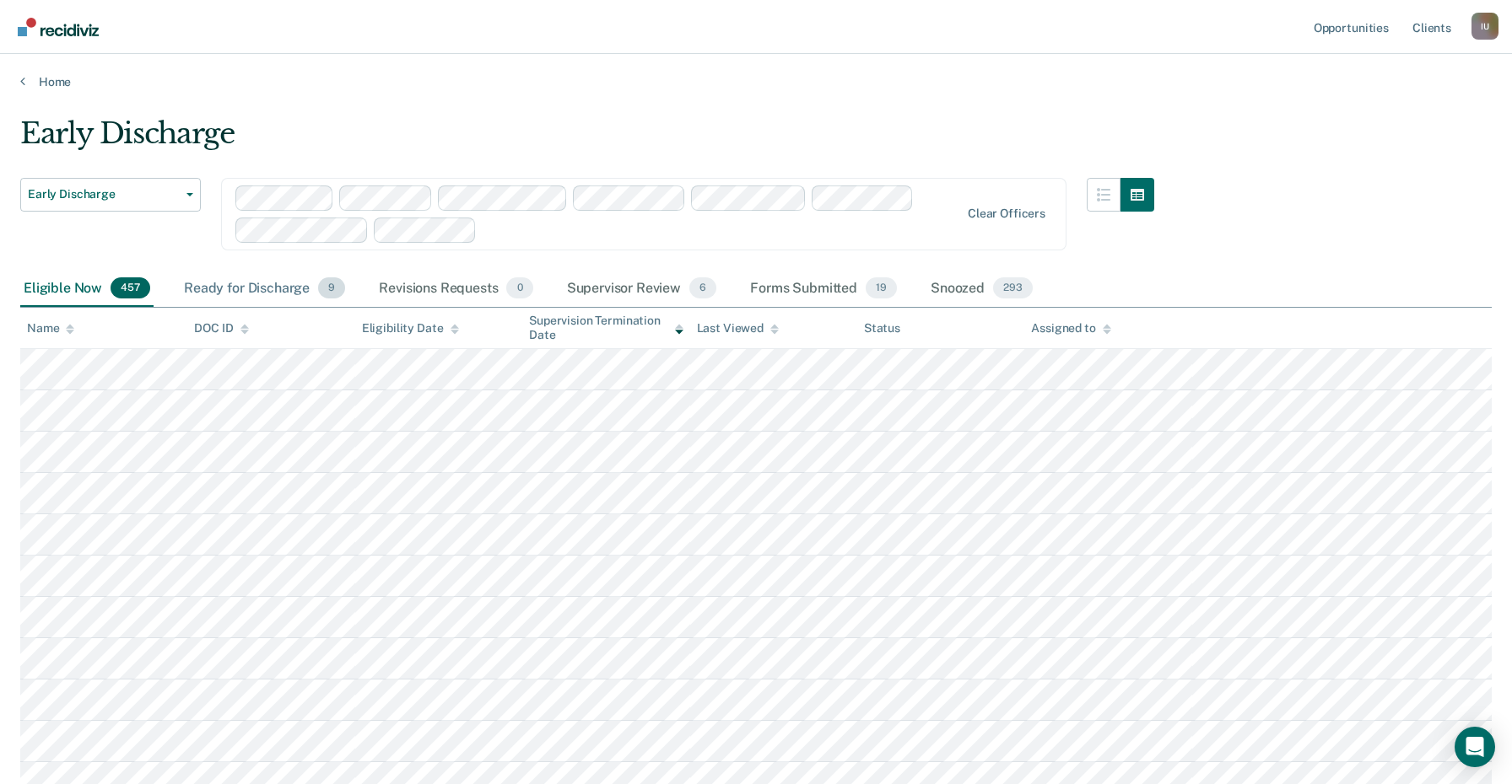
click at [296, 282] on div "Ready for Discharge 9" at bounding box center [265, 289] width 168 height 37
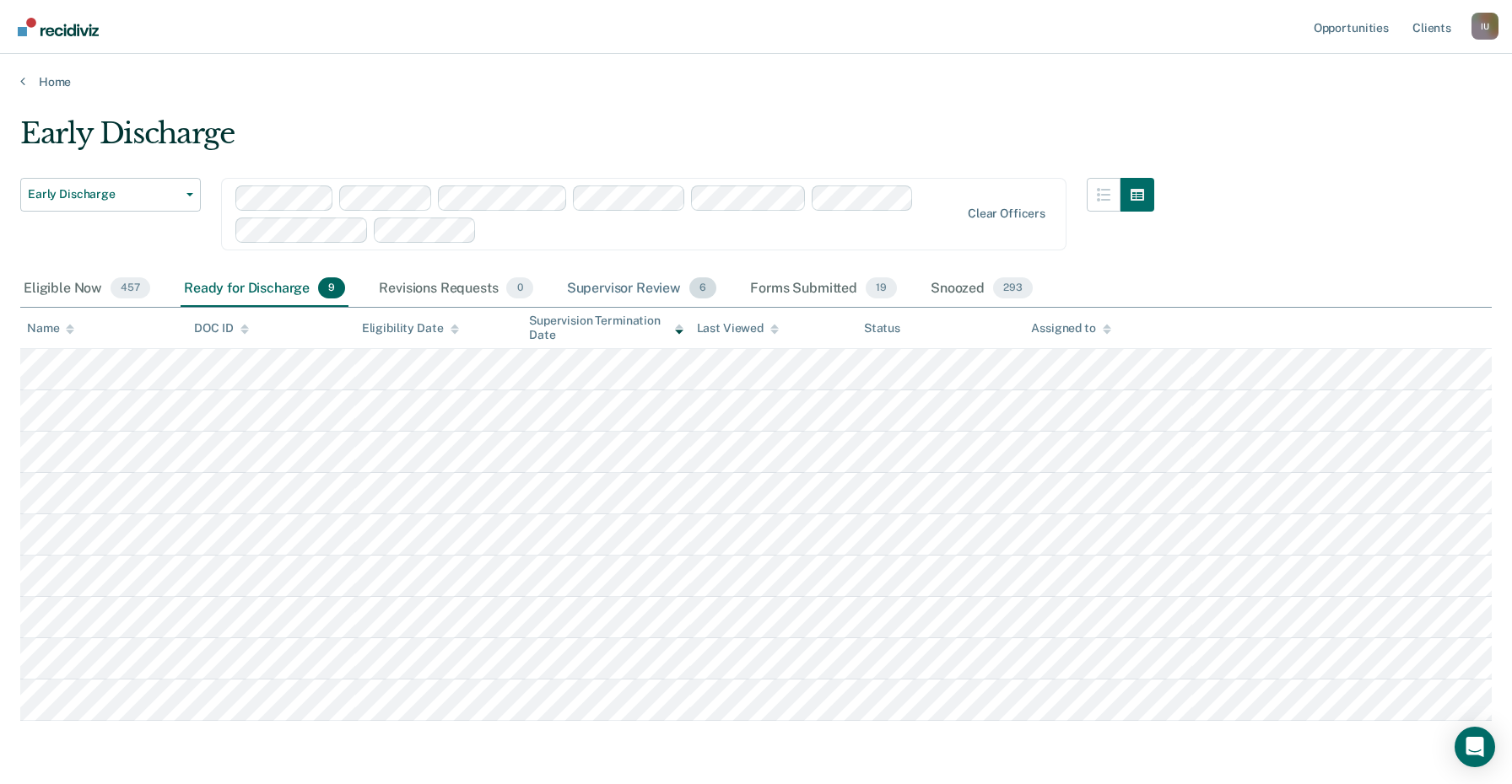
click at [656, 286] on div "Supervisor Review 6" at bounding box center [642, 289] width 157 height 37
